Goal: Find specific page/section: Find specific page/section

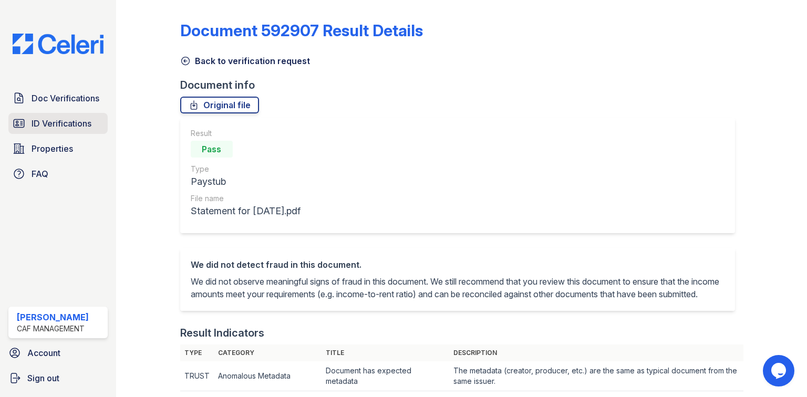
click at [62, 120] on span "ID Verifications" at bounding box center [62, 123] width 60 height 13
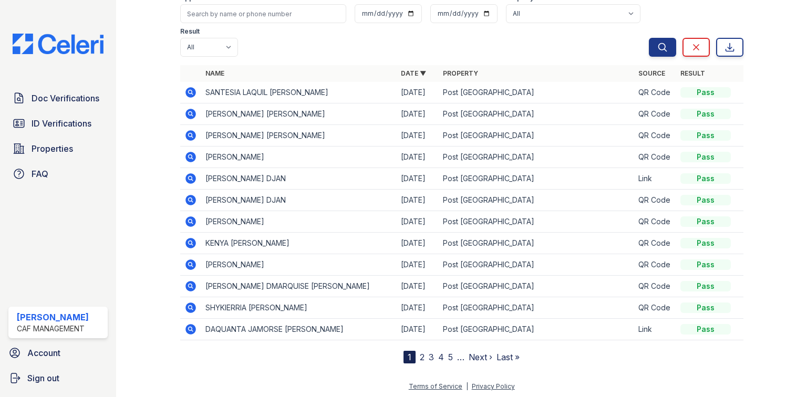
scroll to position [64, 0]
click at [229, 19] on input "search" at bounding box center [263, 13] width 166 height 19
type input "[PERSON_NAME]"
click at [649, 37] on button "Search" at bounding box center [662, 46] width 27 height 19
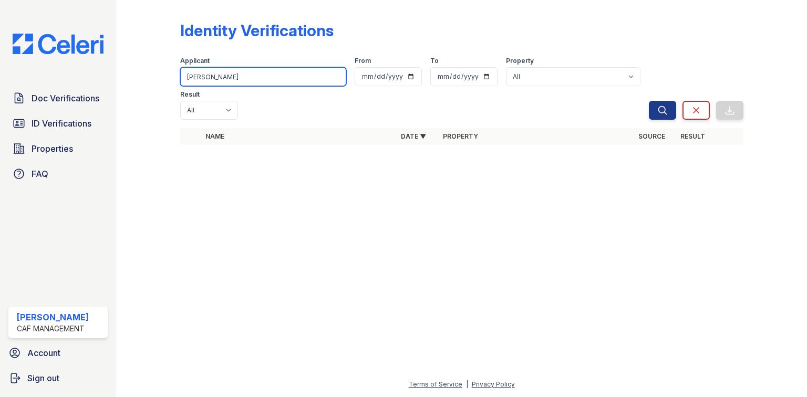
click at [218, 77] on input "[PERSON_NAME]" at bounding box center [263, 76] width 166 height 19
type input "b"
type input "mari"
click at [649, 101] on button "Search" at bounding box center [662, 110] width 27 height 19
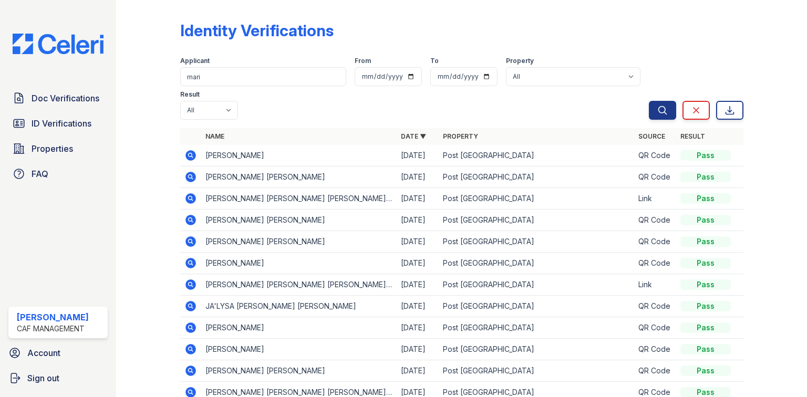
scroll to position [42, 0]
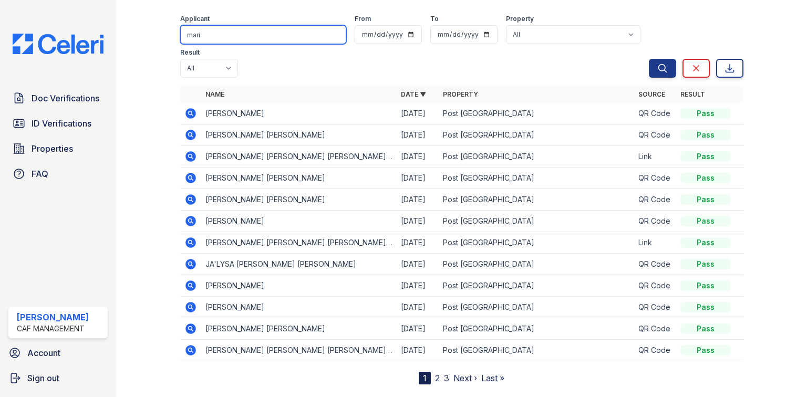
click at [300, 40] on input "mari" at bounding box center [263, 34] width 166 height 19
click at [299, 40] on input "mari" at bounding box center [263, 34] width 166 height 19
type input "[PERSON_NAME]"
click at [649, 59] on button "Search" at bounding box center [662, 68] width 27 height 19
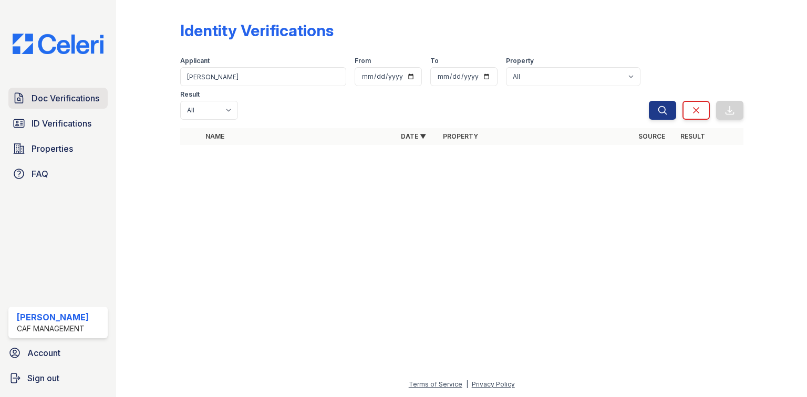
click at [78, 105] on link "Doc Verifications" at bounding box center [57, 98] width 99 height 21
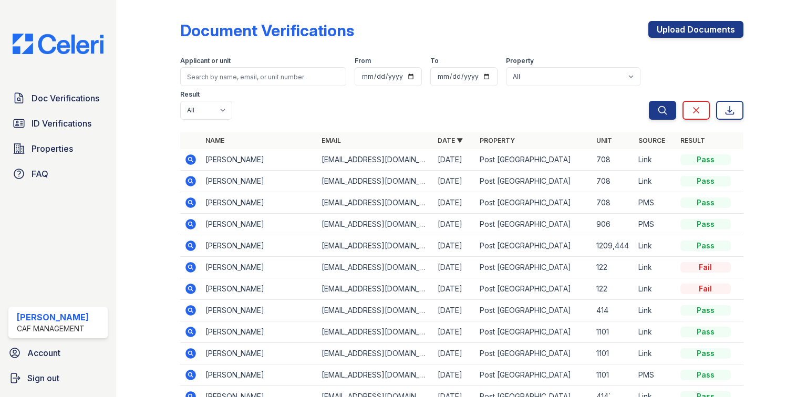
click at [190, 158] on icon at bounding box center [190, 159] width 3 height 3
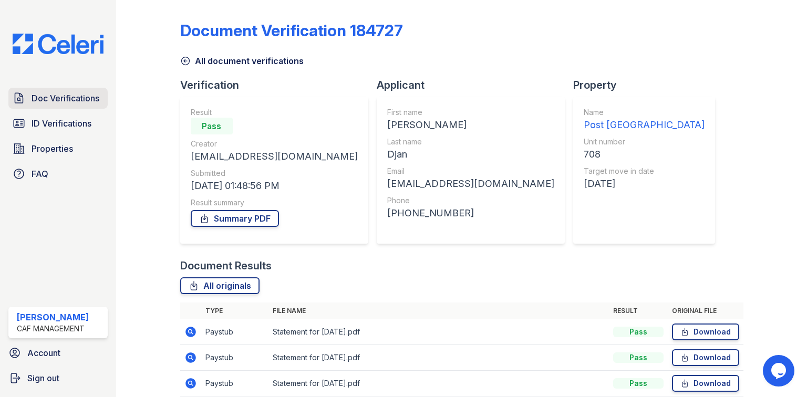
drag, startPoint x: 18, startPoint y: 94, endPoint x: 24, endPoint y: 90, distance: 6.6
click at [18, 94] on icon at bounding box center [19, 98] width 13 height 13
